Goal: Find specific page/section: Find specific page/section

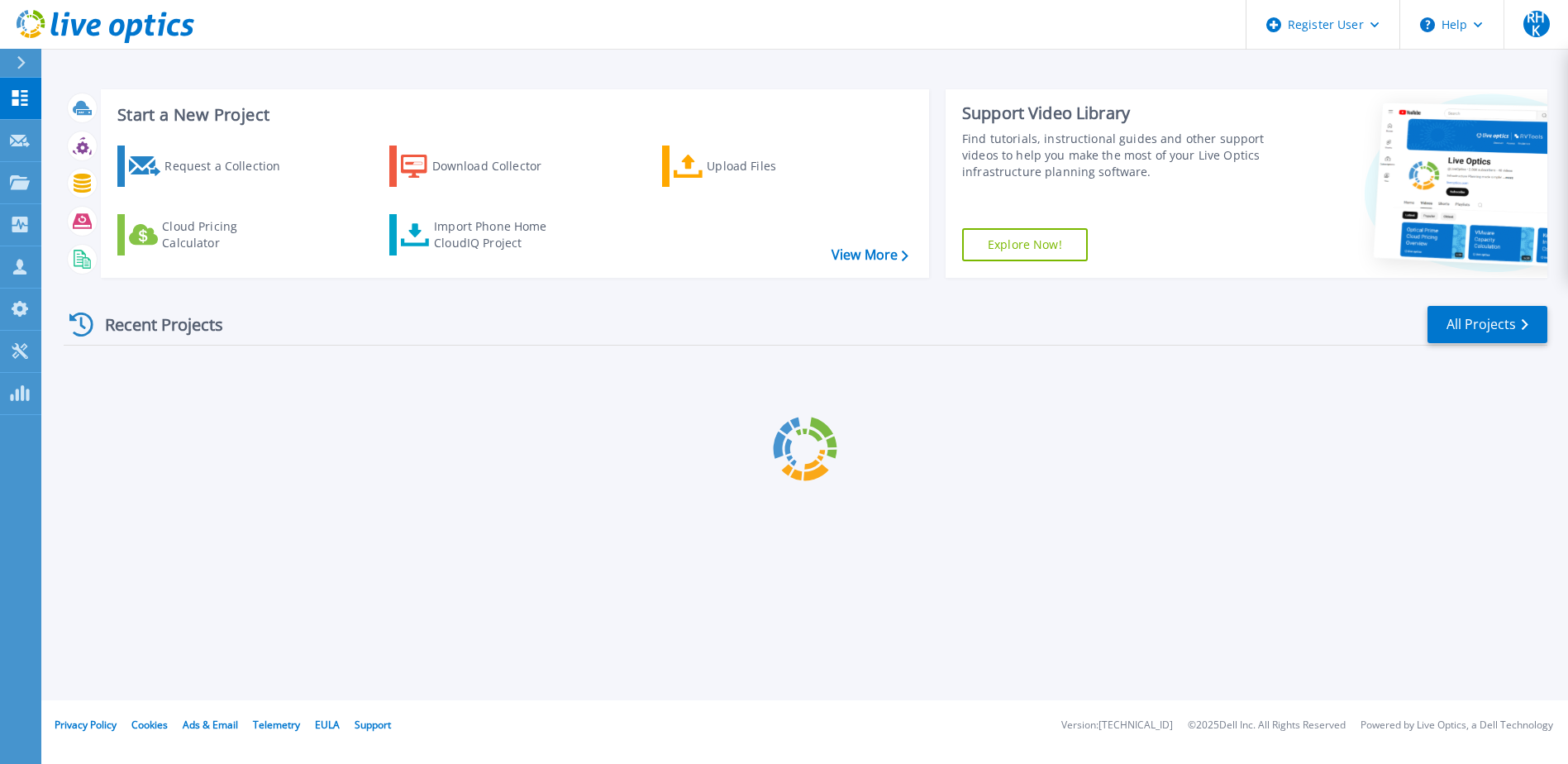
click at [26, 57] on icon at bounding box center [21, 63] width 9 height 13
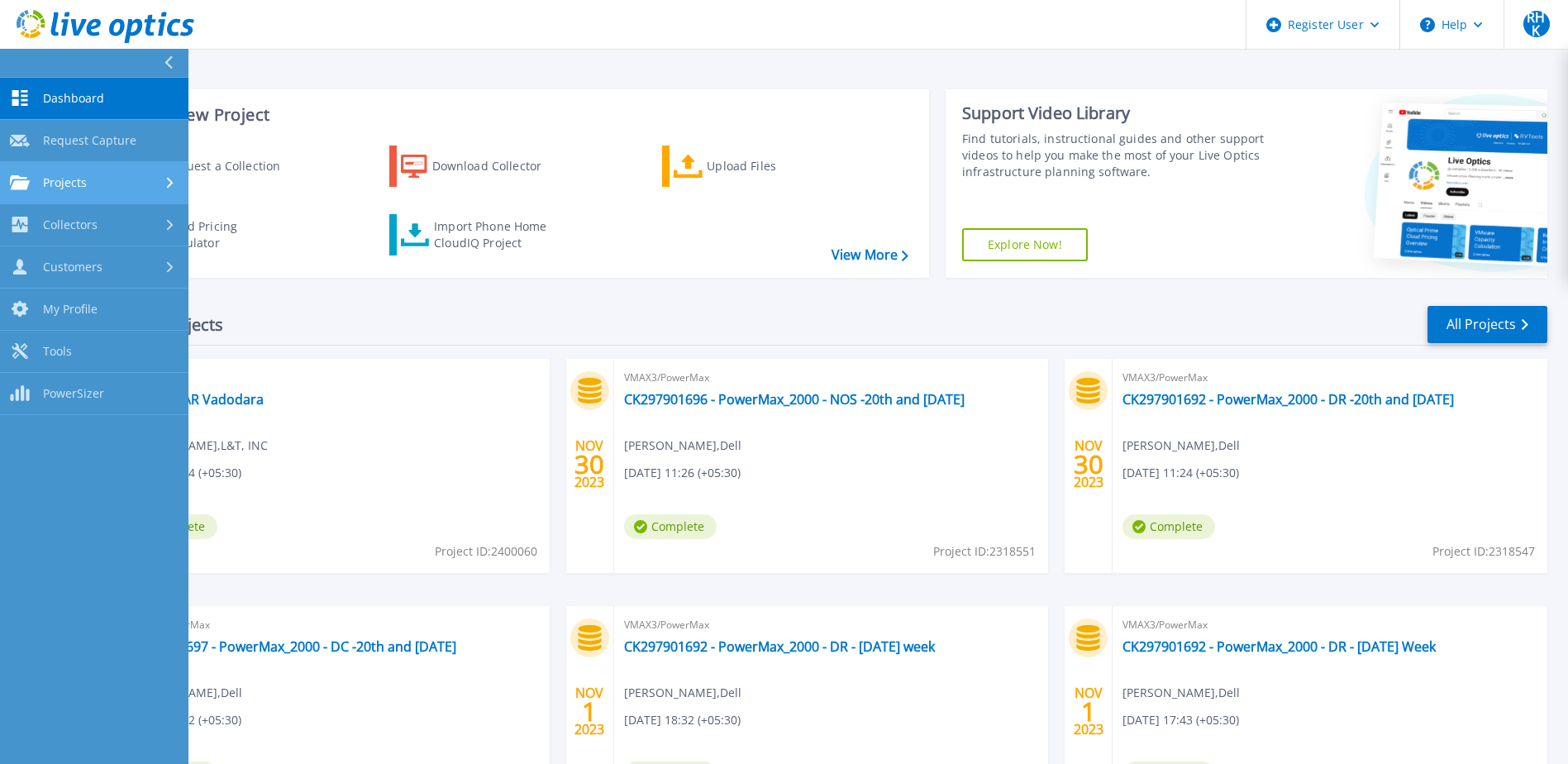
click at [74, 191] on link "Projects Projects" at bounding box center [94, 183] width 189 height 42
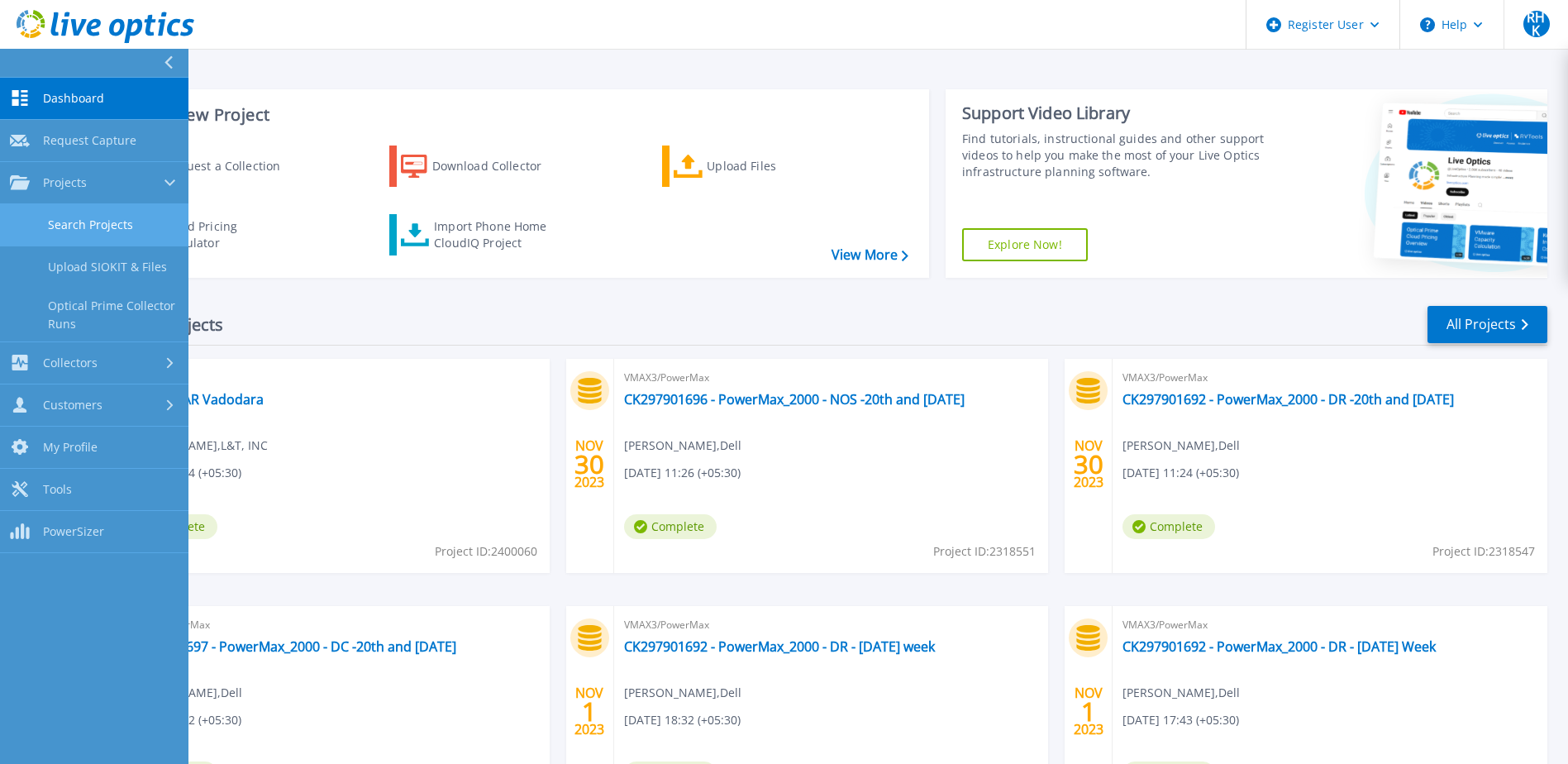
click at [115, 216] on link "Search Projects" at bounding box center [94, 225] width 189 height 42
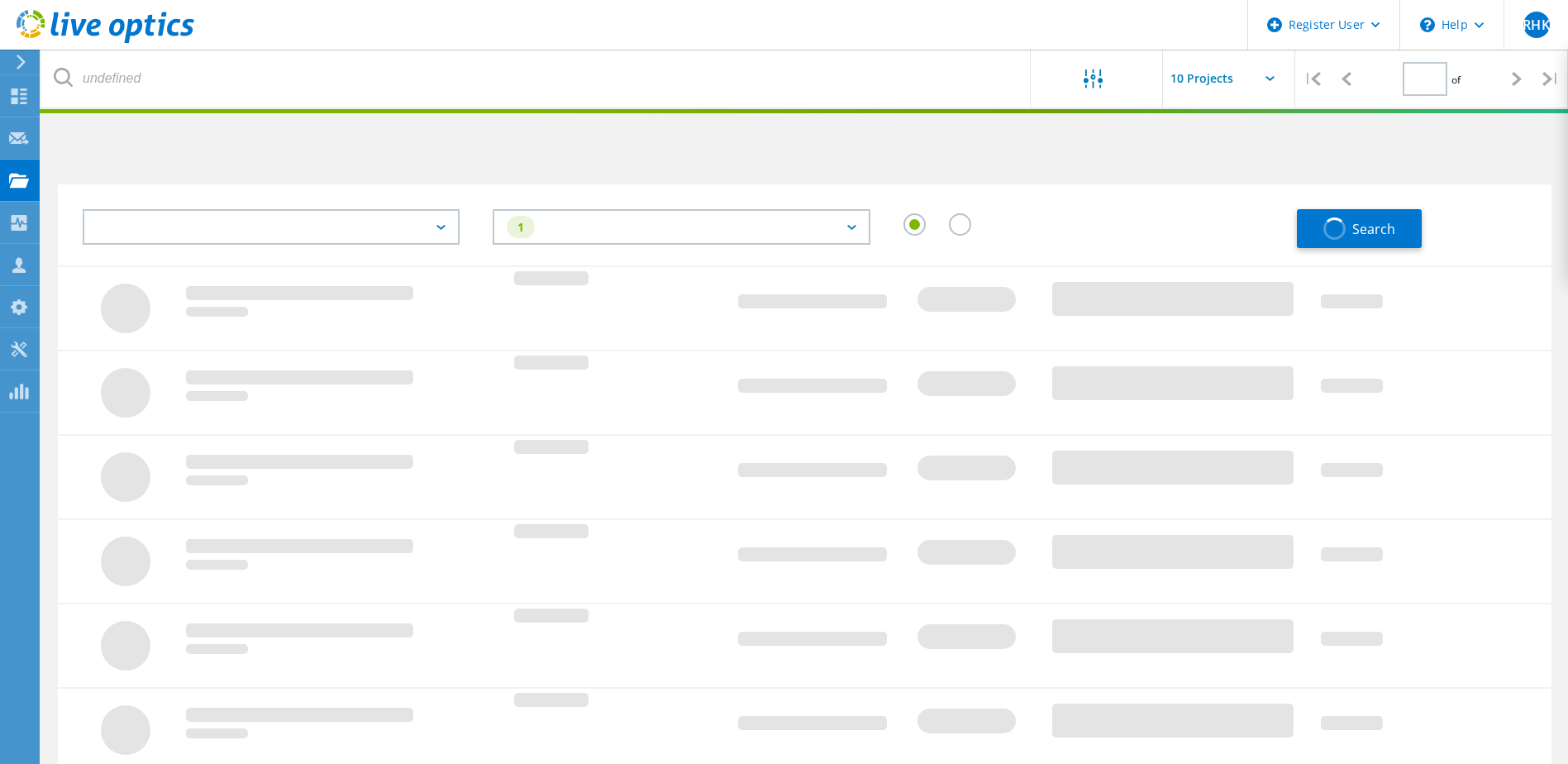
type input "1"
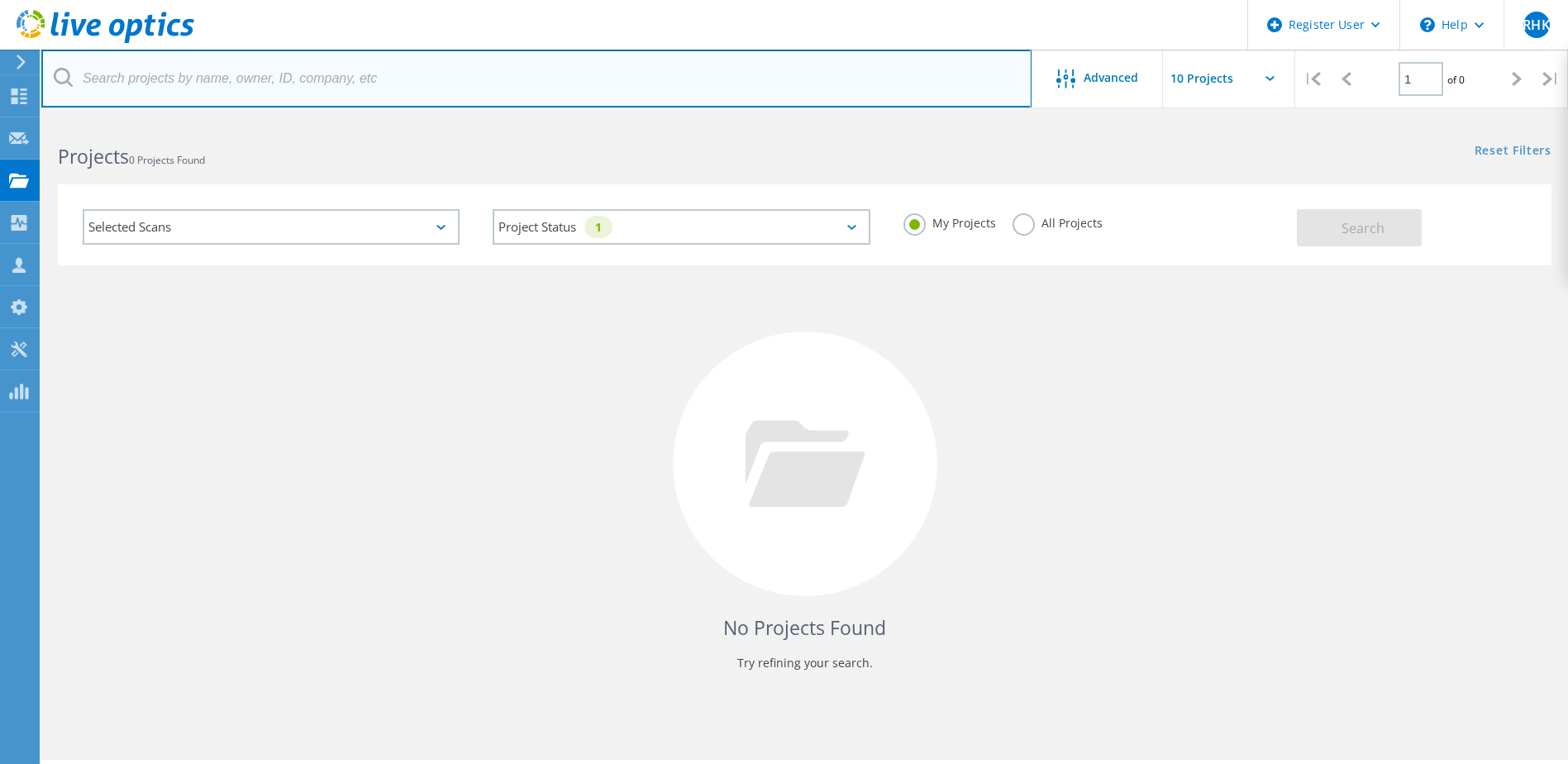
click at [296, 83] on input "text" at bounding box center [536, 78] width 990 height 58
paste input "2935756"
type input "2935756"
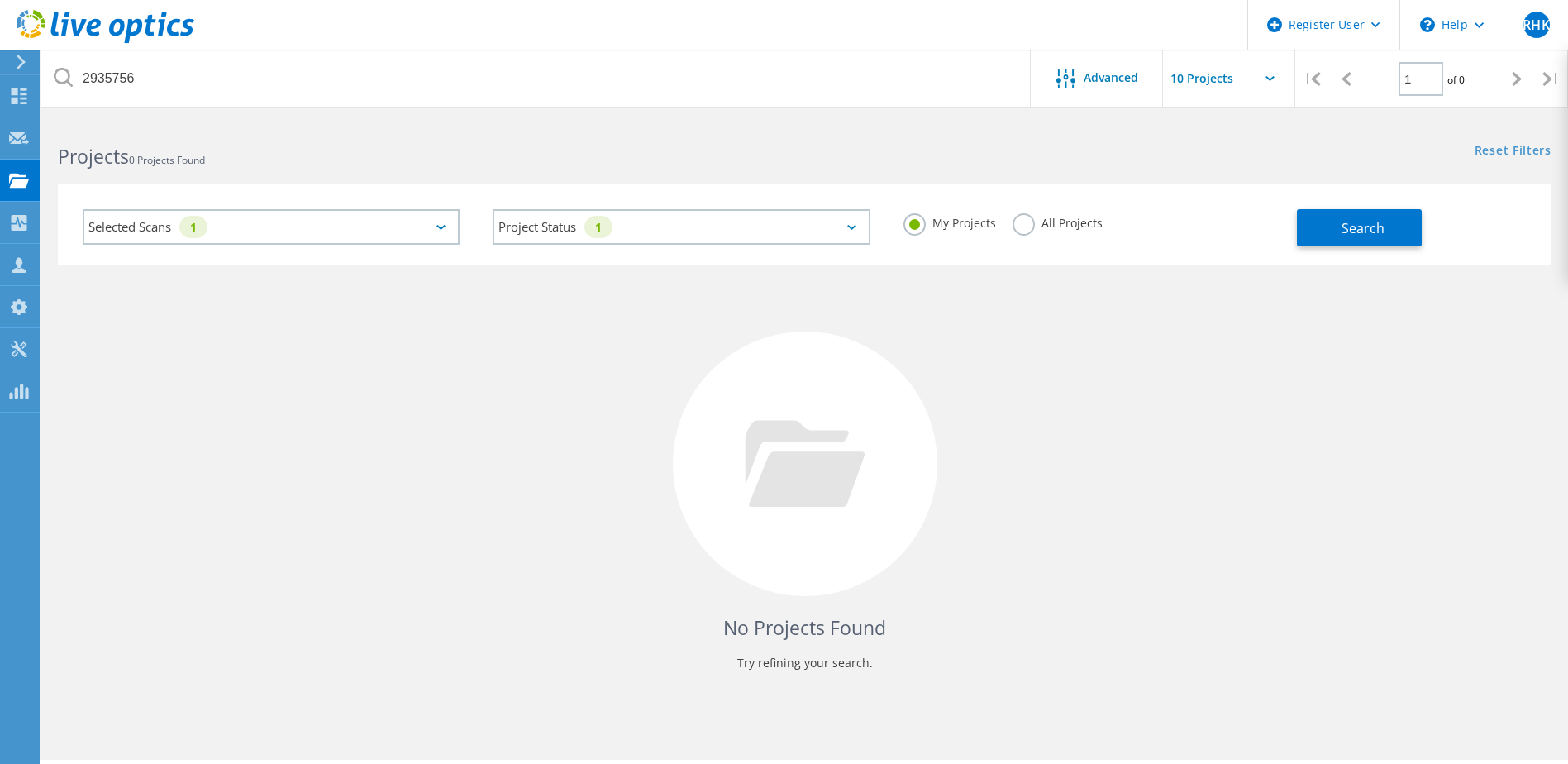
click at [1020, 222] on label "All Projects" at bounding box center [1057, 221] width 90 height 15
click at [0, 0] on input "All Projects" at bounding box center [0, 0] width 0 height 0
click at [1415, 228] on button "Search" at bounding box center [1359, 227] width 124 height 37
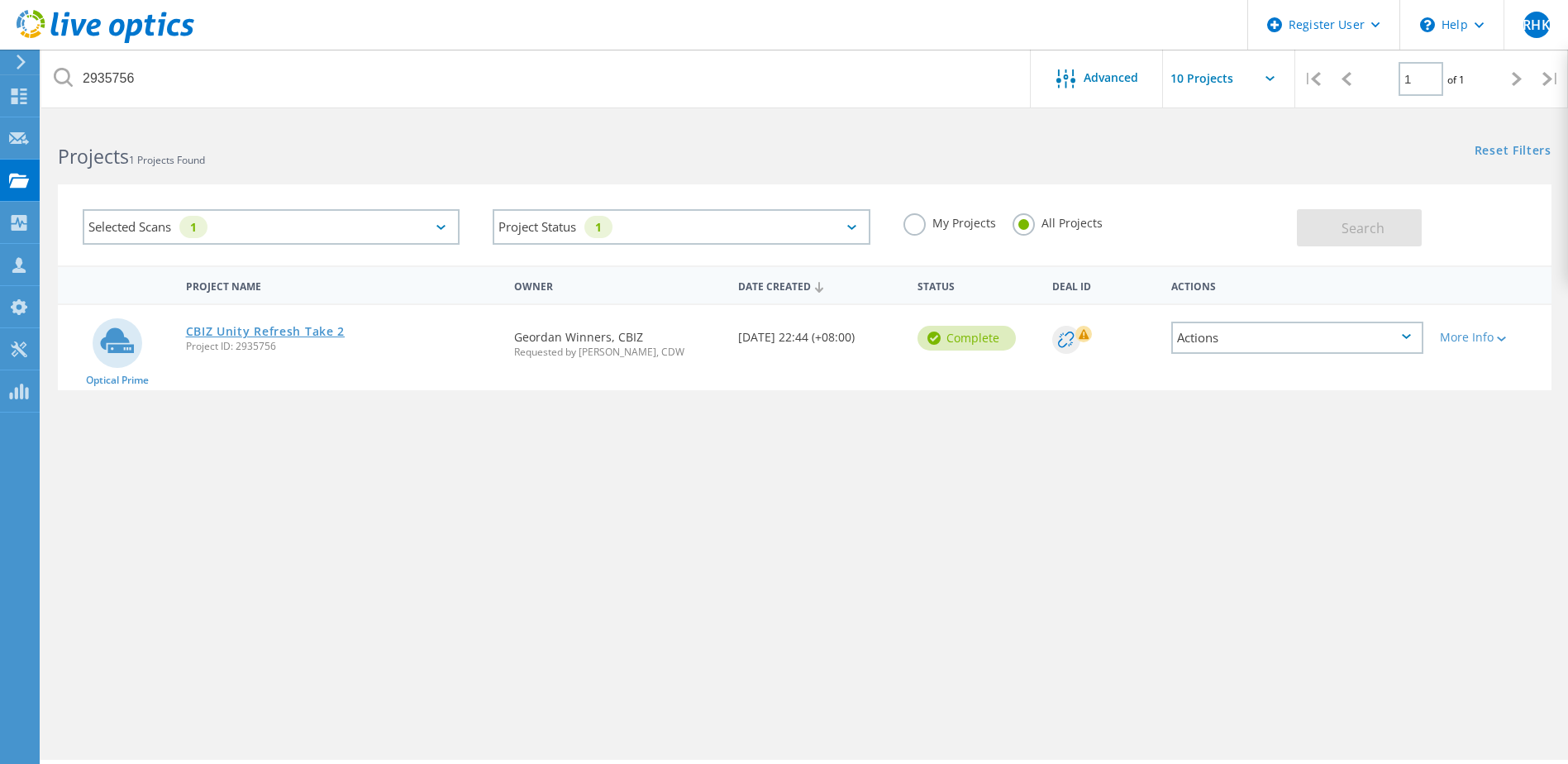
click at [210, 330] on link "CBIZ Unity Refresh Take 2" at bounding box center [266, 331] width 160 height 11
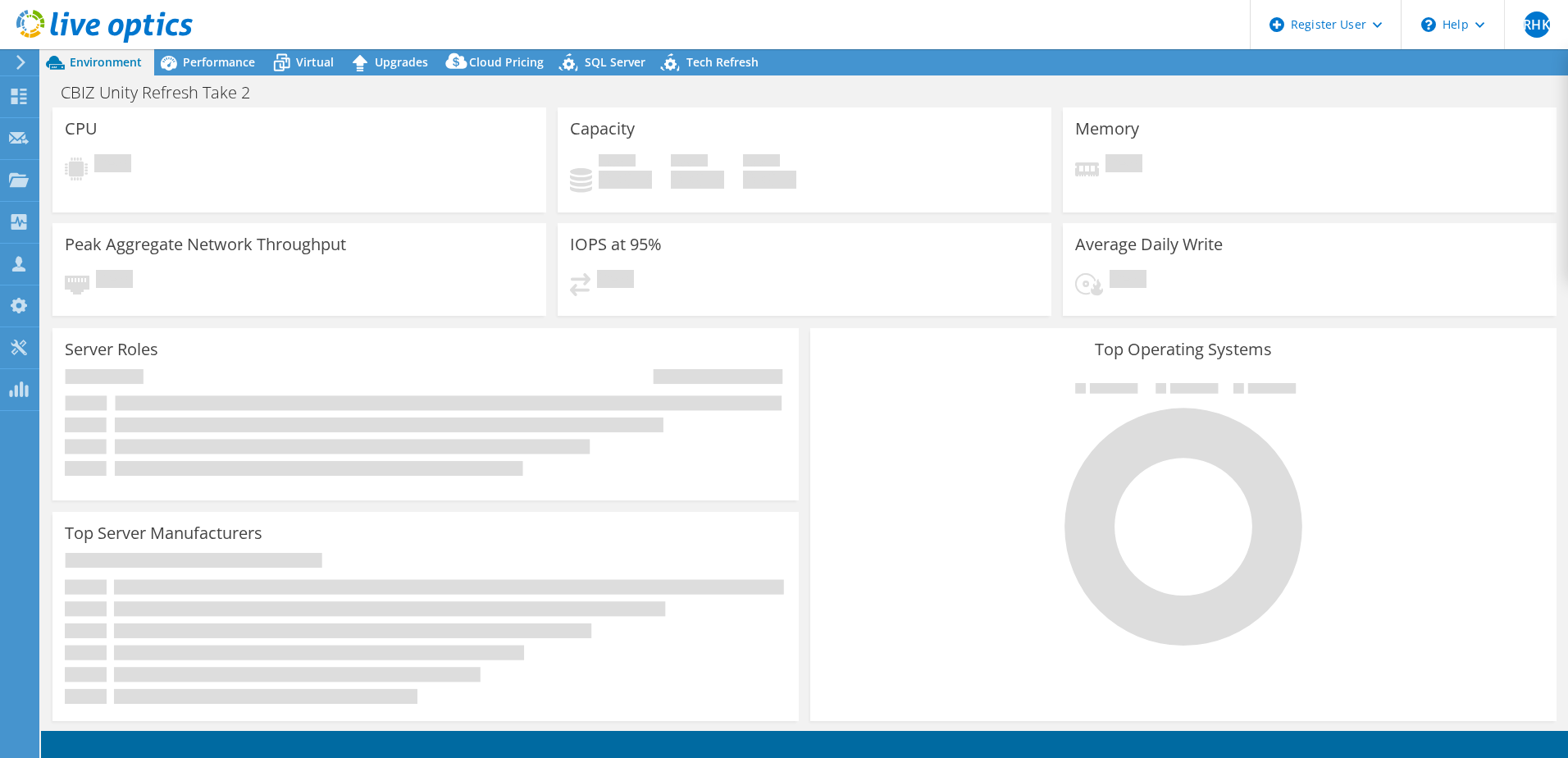
select select "USD"
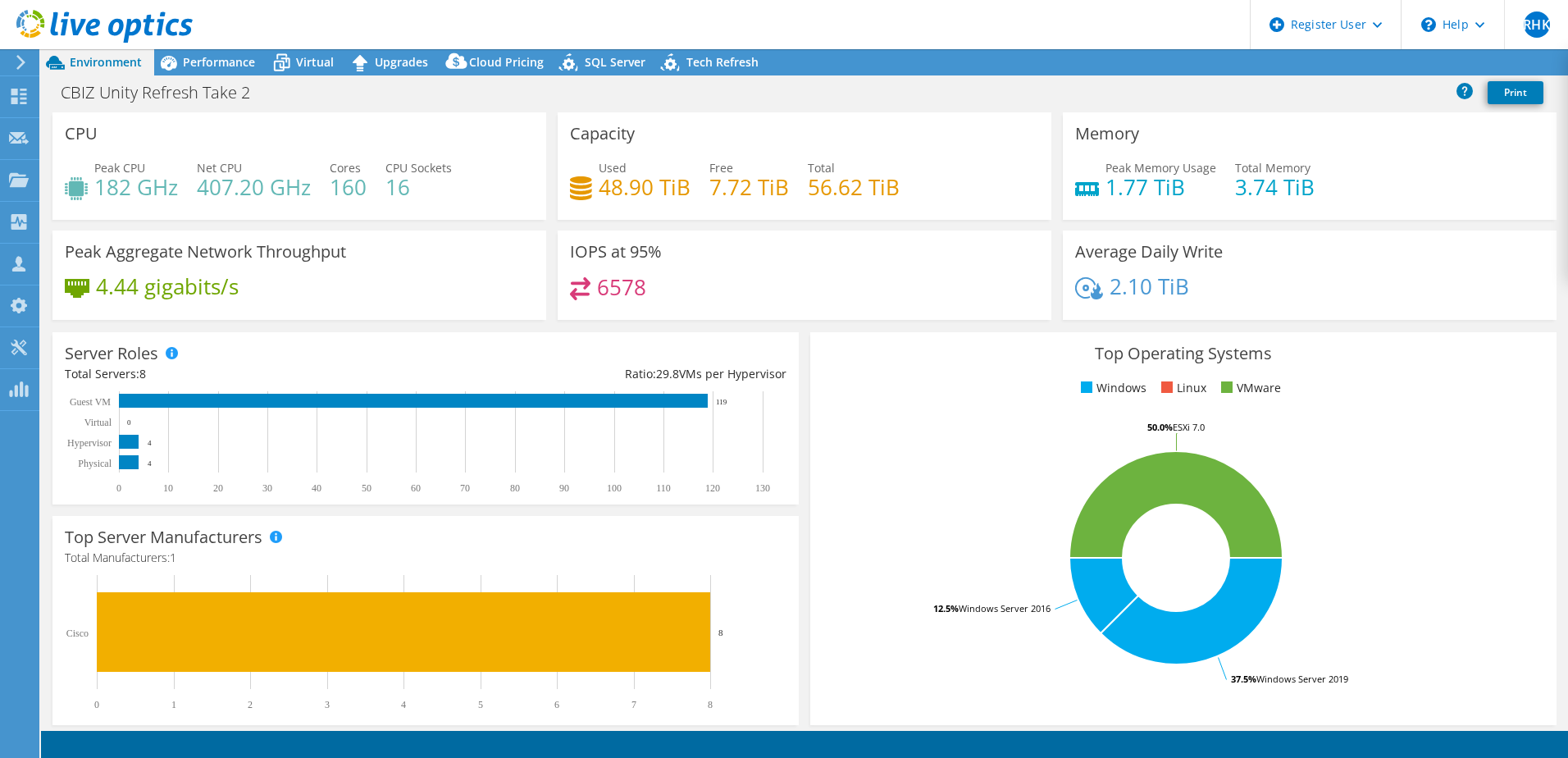
click at [759, 24] on header "RHK Dell User [PERSON_NAME] [EMAIL_ADDRESS][PERSON_NAME][DOMAIN_NAME] Dell My P…" at bounding box center [784, 25] width 1568 height 49
click at [164, 196] on h4 "182 GHz" at bounding box center [136, 187] width 83 height 18
click at [114, 187] on h4 "182 GHz" at bounding box center [136, 187] width 83 height 18
